Goal: Information Seeking & Learning: Learn about a topic

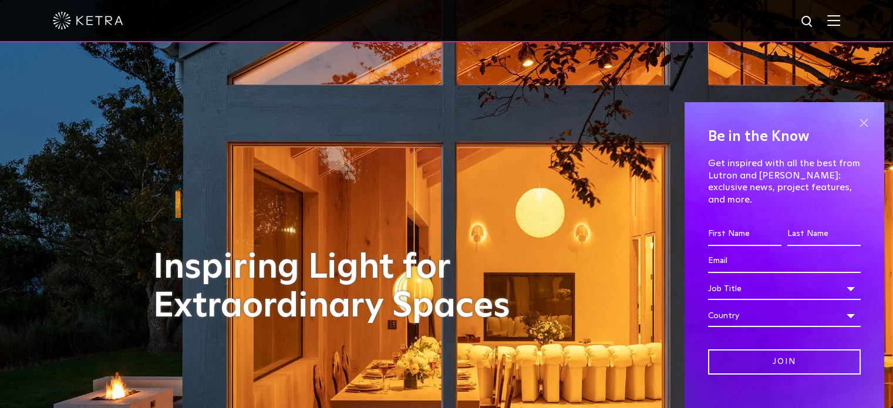
click at [855, 117] on span at bounding box center [864, 123] width 18 height 18
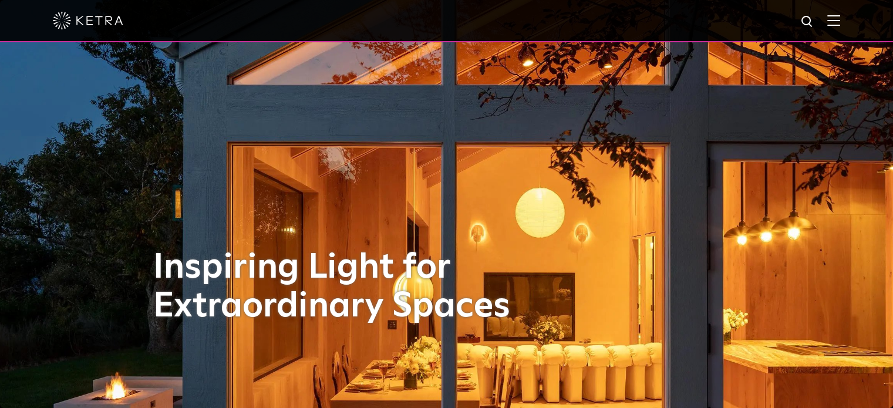
click at [838, 22] on img at bounding box center [833, 20] width 13 height 11
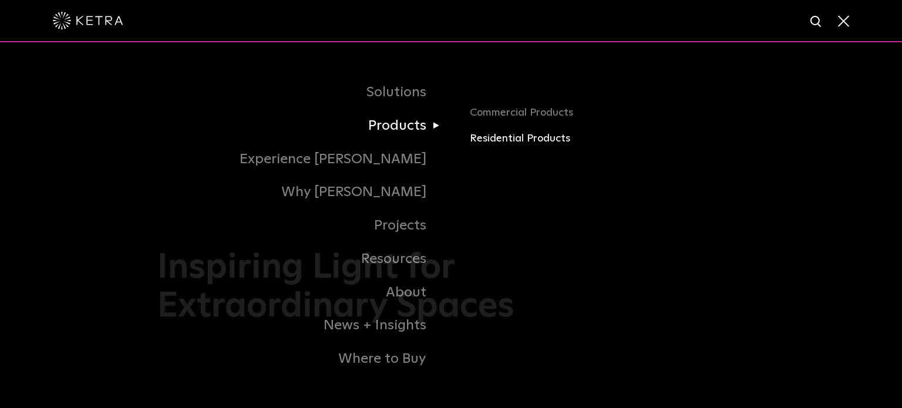
click at [503, 136] on link "Residential Products" at bounding box center [607, 138] width 275 height 17
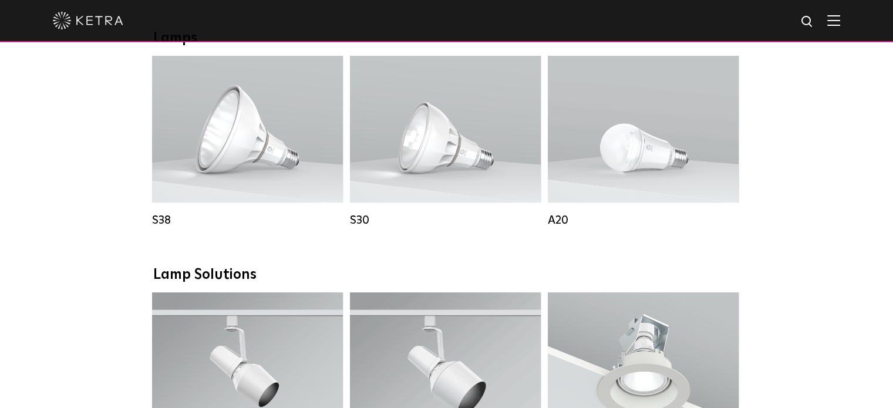
scroll to position [679, 0]
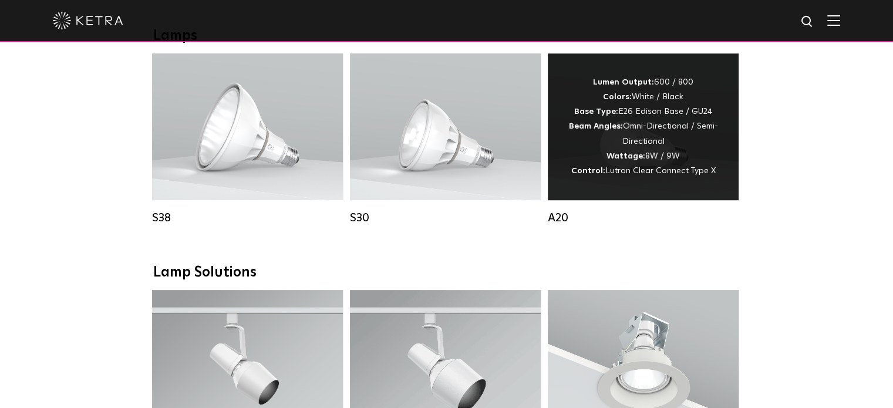
click at [651, 159] on div "Lumen Output: 600 / 800 Colors: White / Black Base Type: E26 Edison Base / GU24…" at bounding box center [643, 126] width 156 height 103
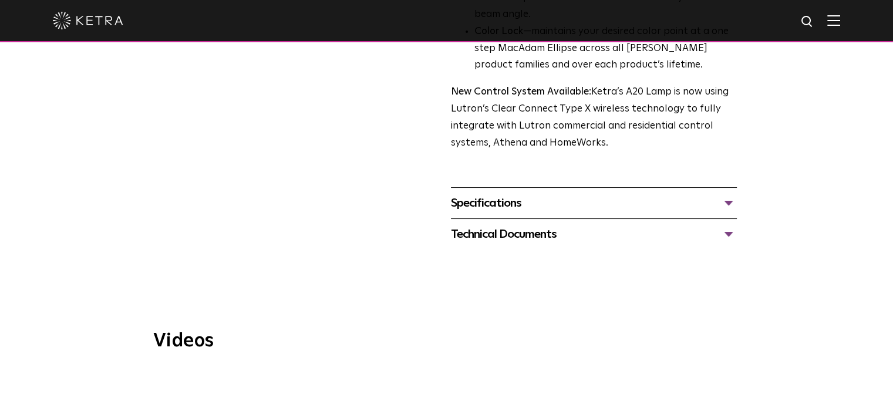
scroll to position [507, 0]
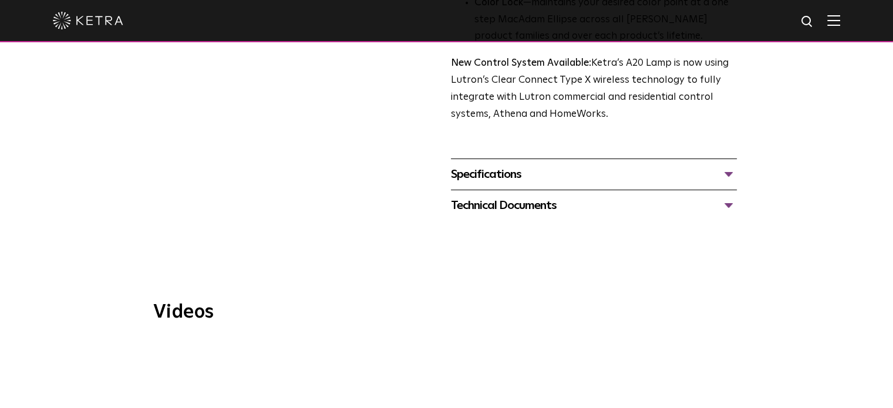
click at [726, 165] on div "Specifications" at bounding box center [594, 174] width 286 height 19
